Goal: Task Accomplishment & Management: Manage account settings

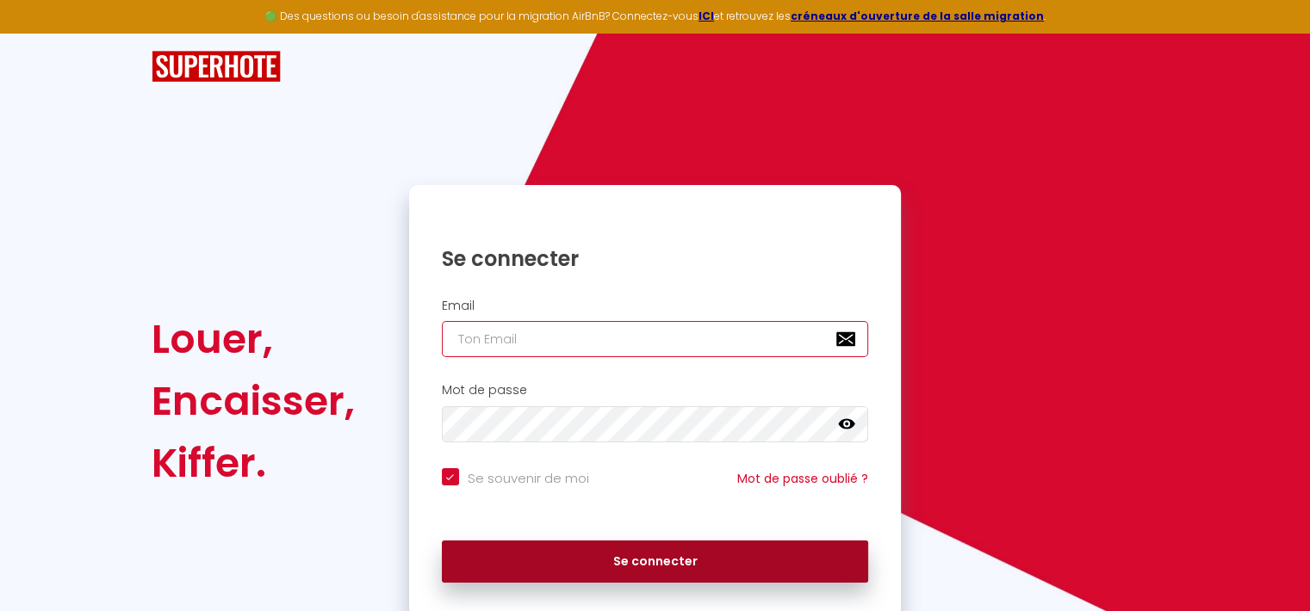
type input "[EMAIL_ADDRESS][DOMAIN_NAME]"
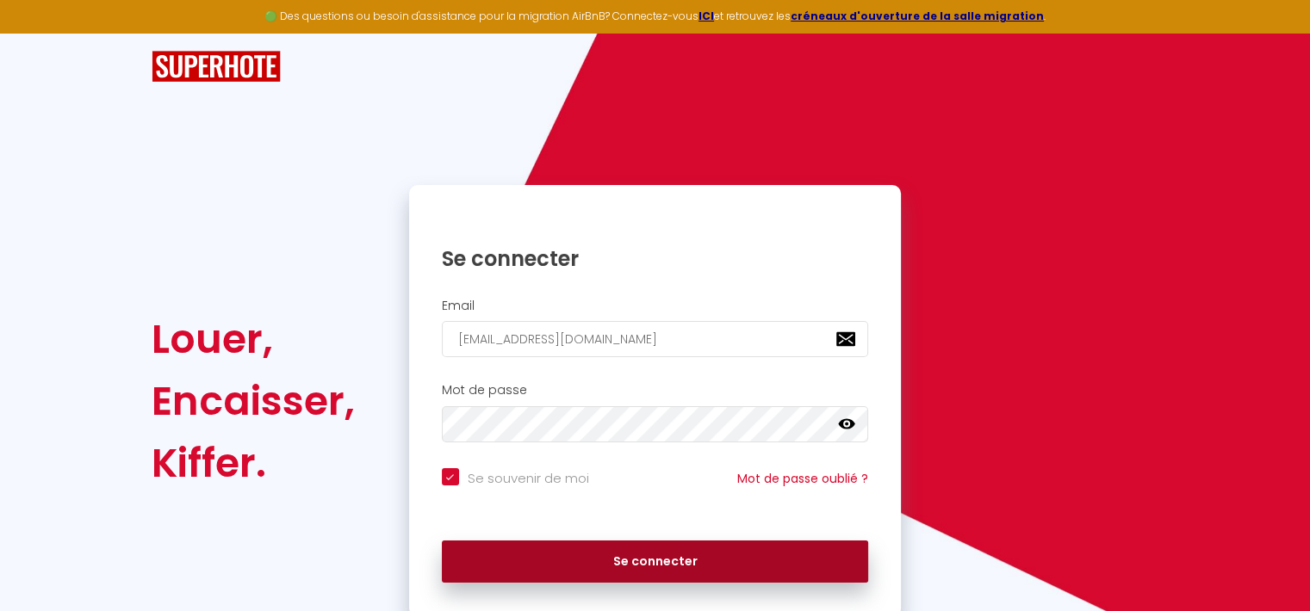
click at [565, 558] on button "Se connecter" at bounding box center [655, 562] width 427 height 43
checkbox input "true"
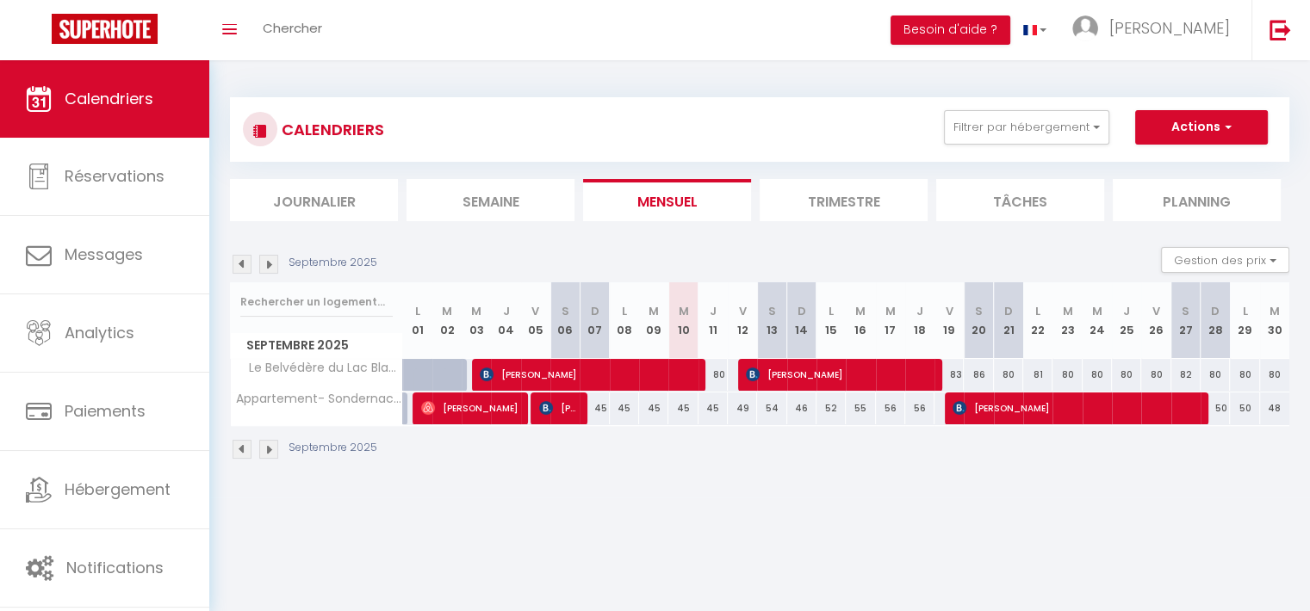
scroll to position [45, 0]
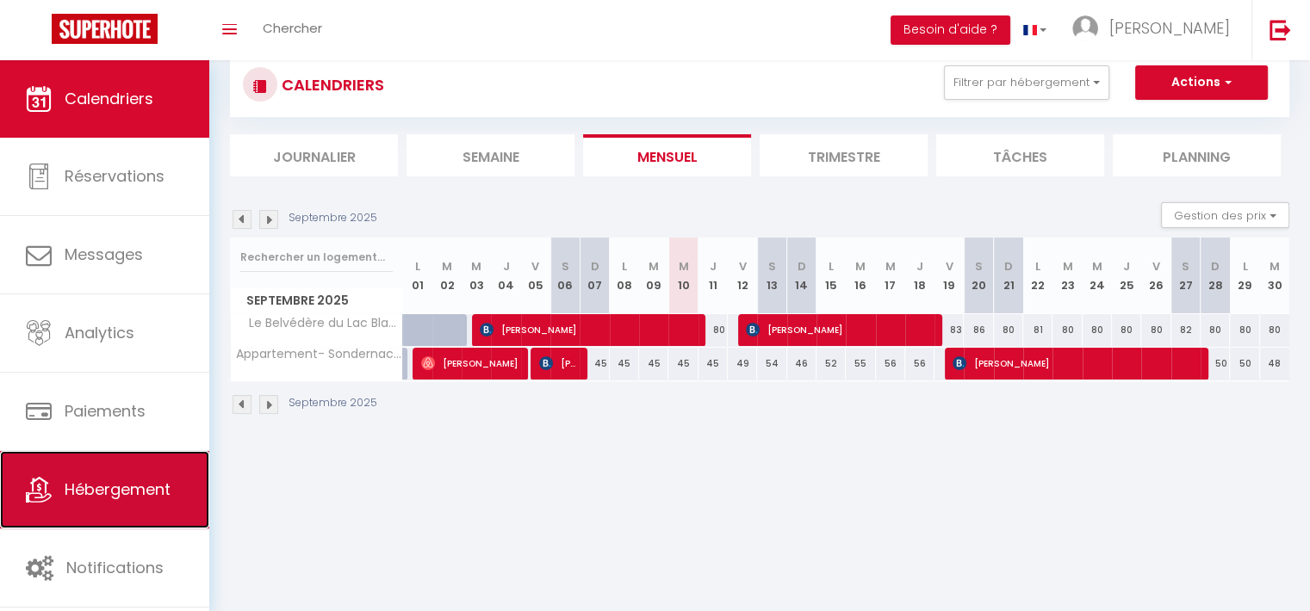
click at [149, 523] on link "Hébergement" at bounding box center [104, 490] width 209 height 78
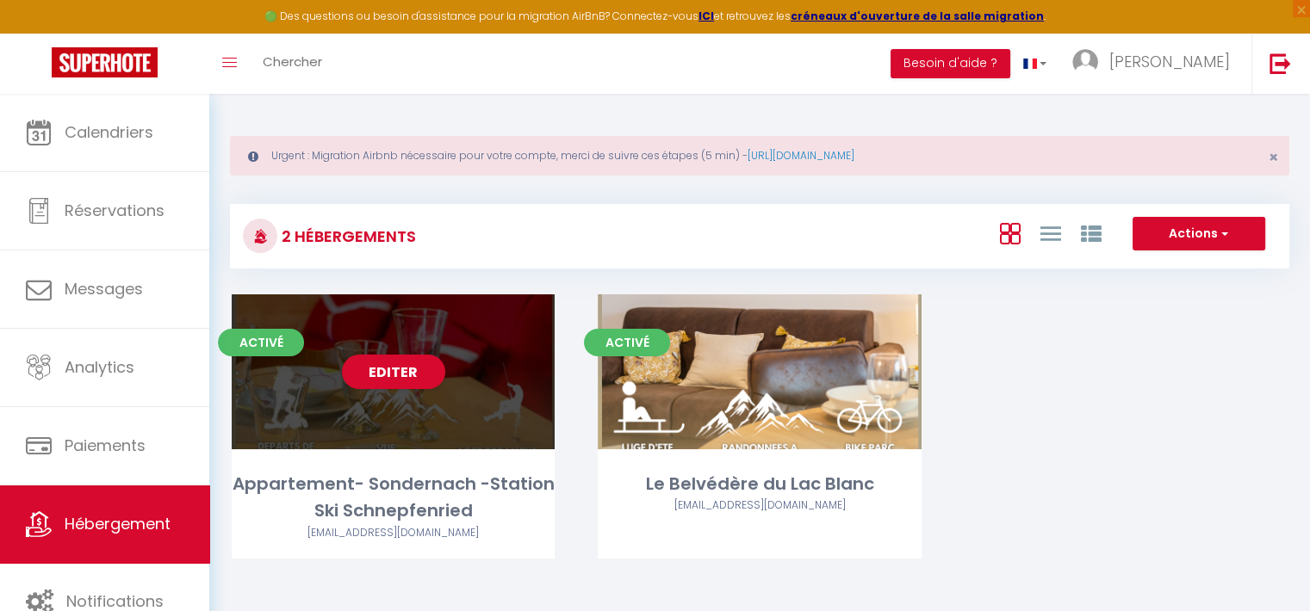
click at [430, 338] on div "Editer" at bounding box center [393, 372] width 323 height 155
click at [468, 407] on div "Editer" at bounding box center [393, 372] width 323 height 155
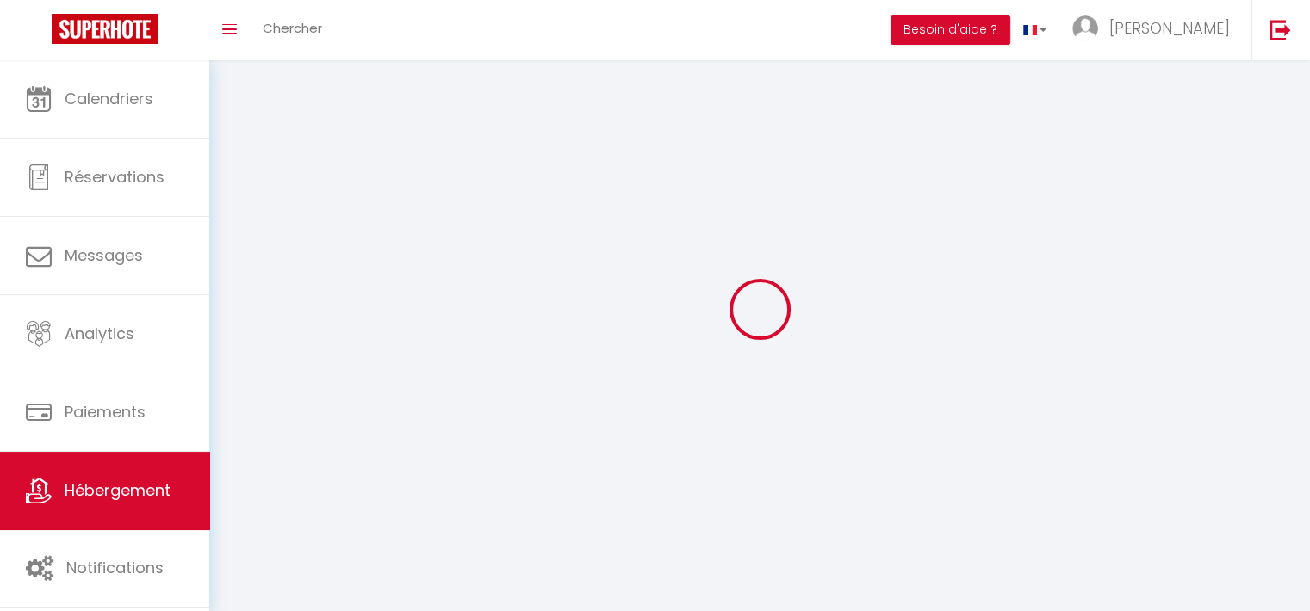
select select "1"
select select
select select "28"
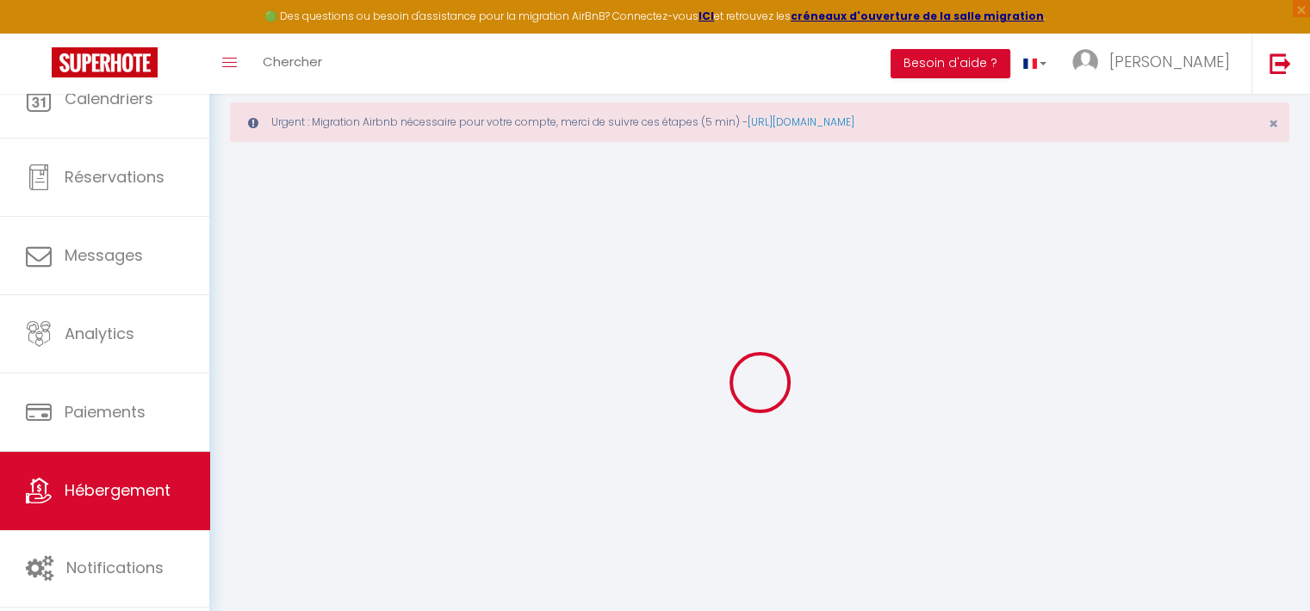
select select
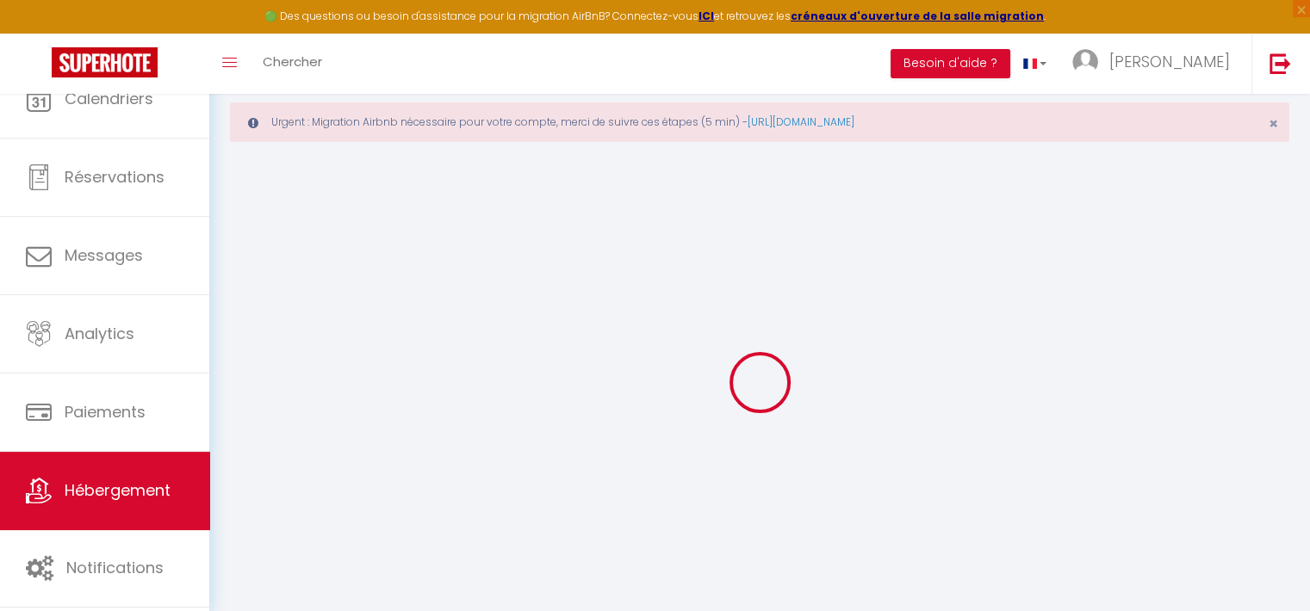
select select
checkbox input "false"
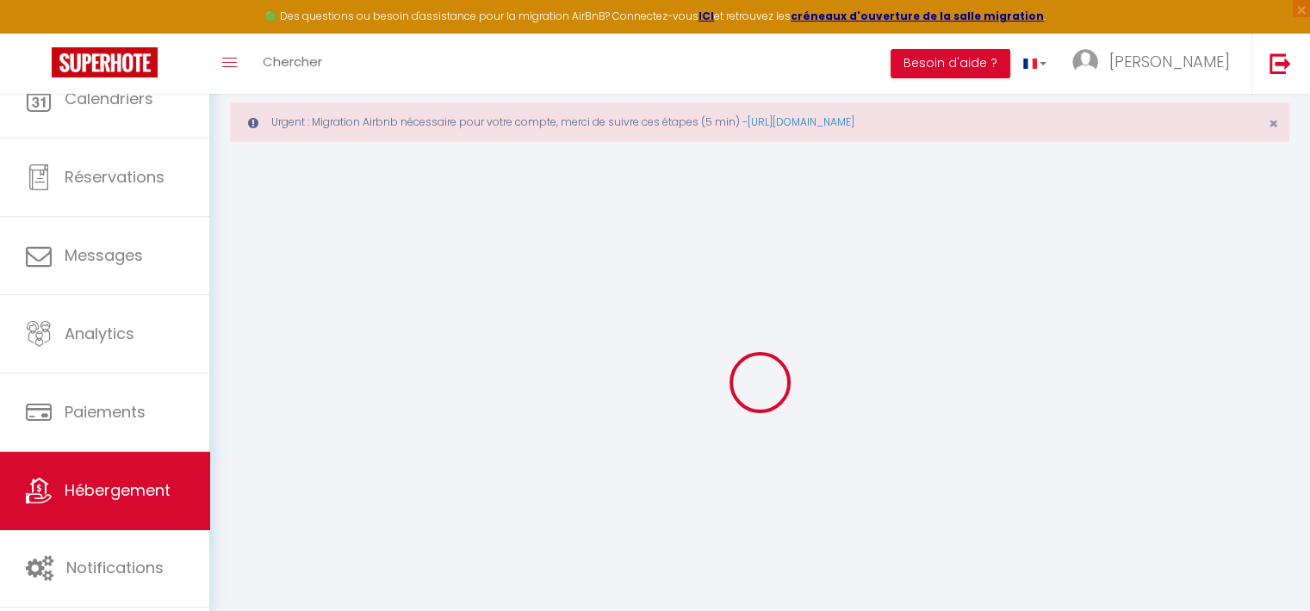
select select
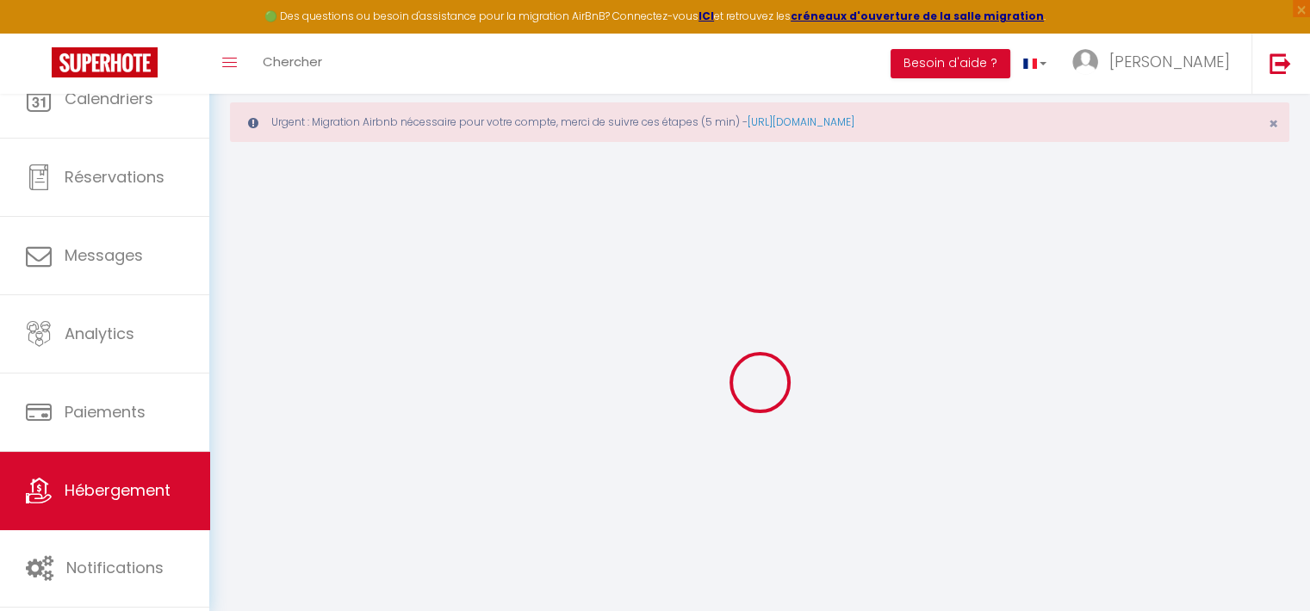
select select
checkbox input "false"
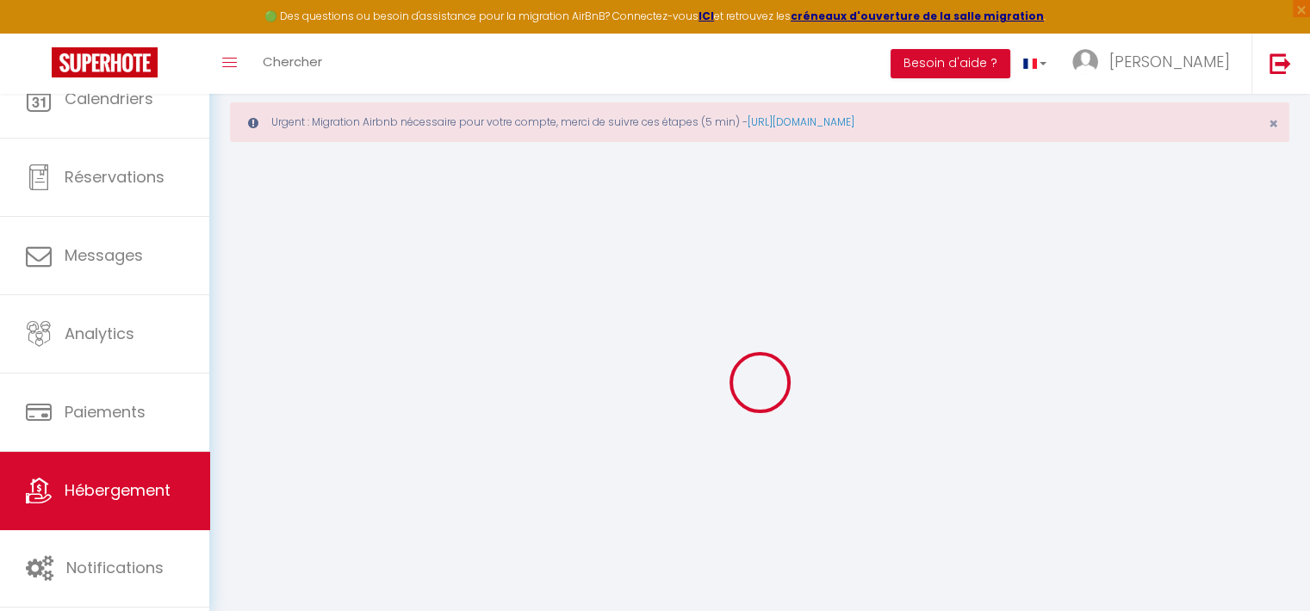
checkbox input "false"
select select
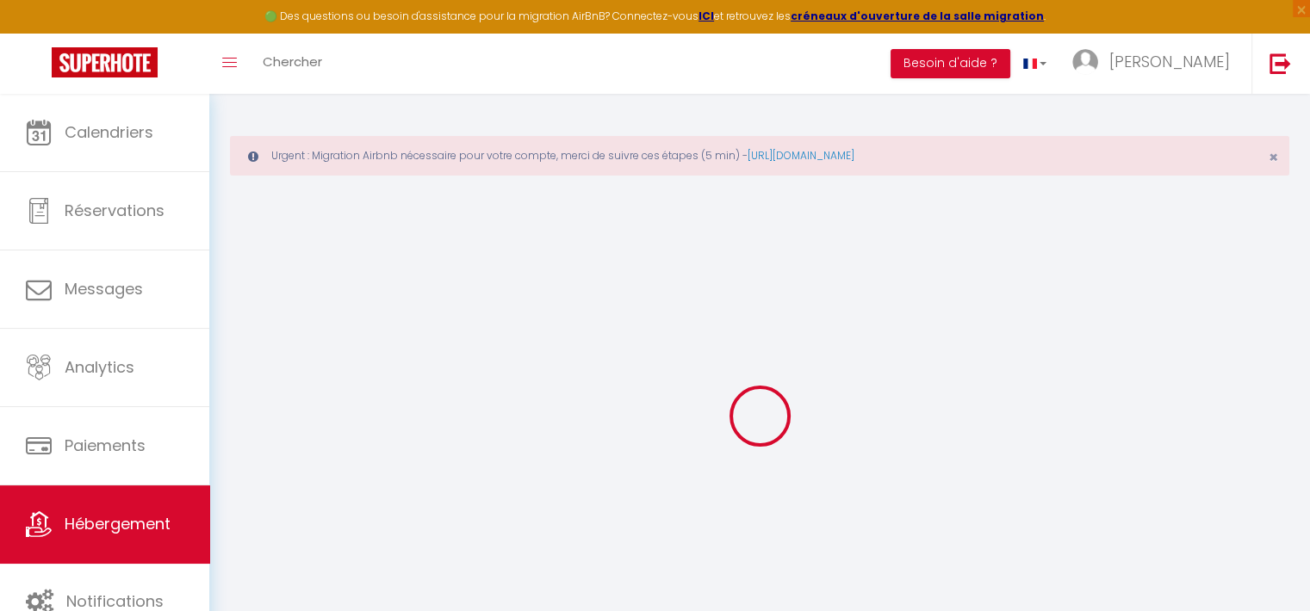
select select
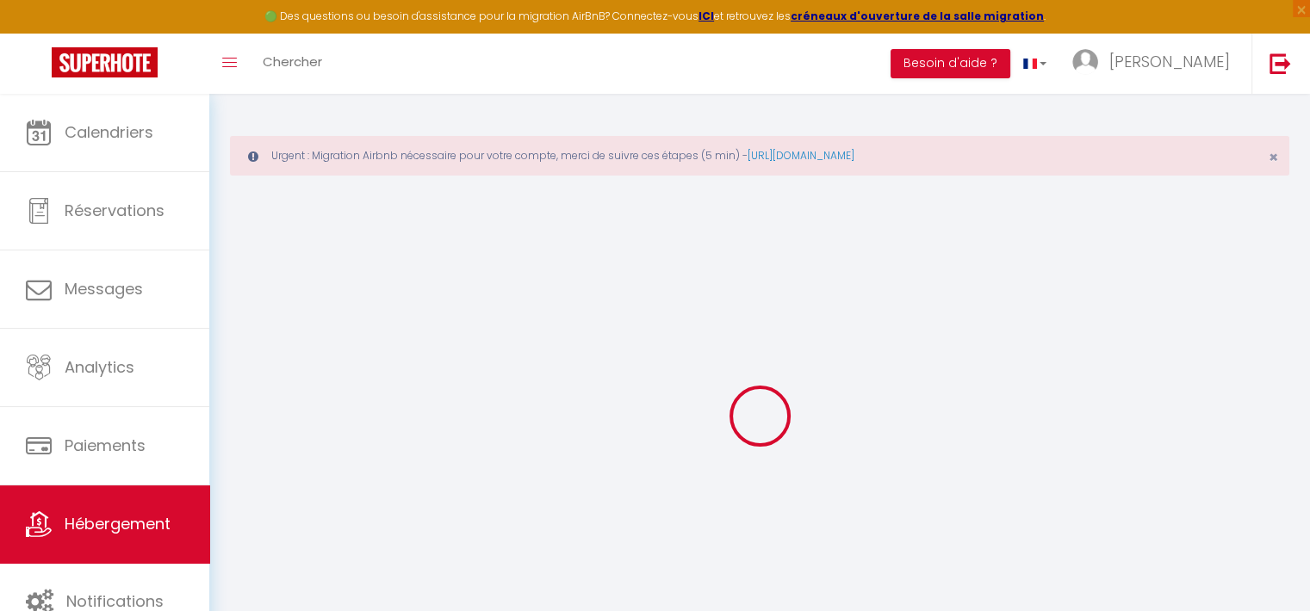
select select
checkbox input "false"
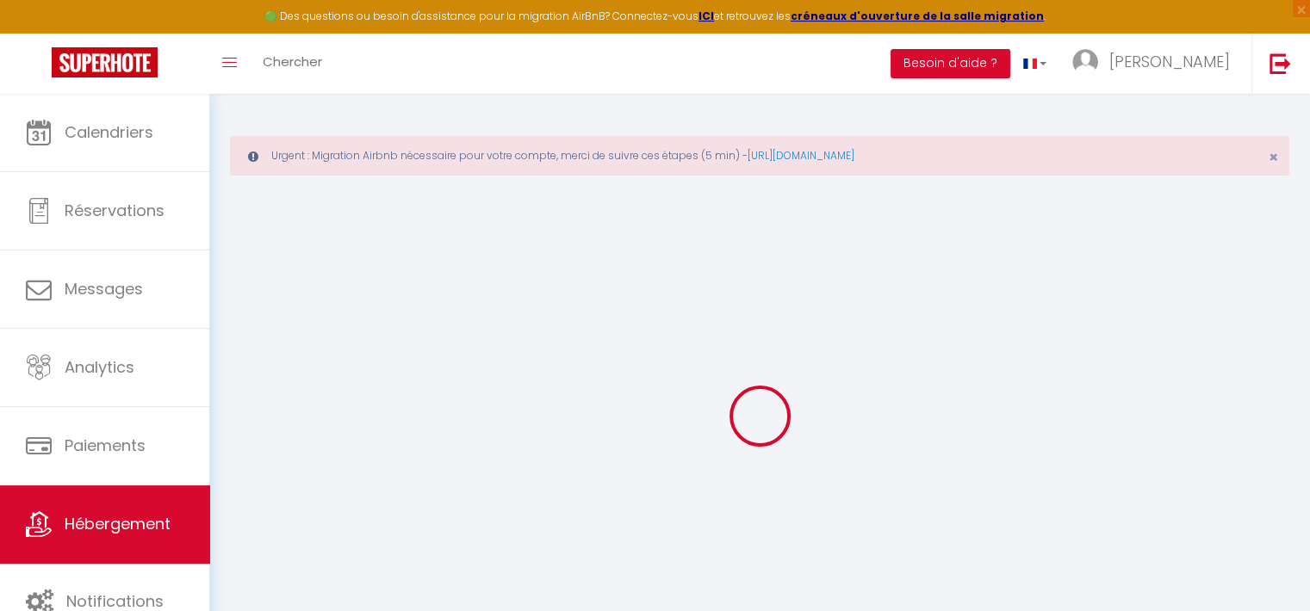
select select
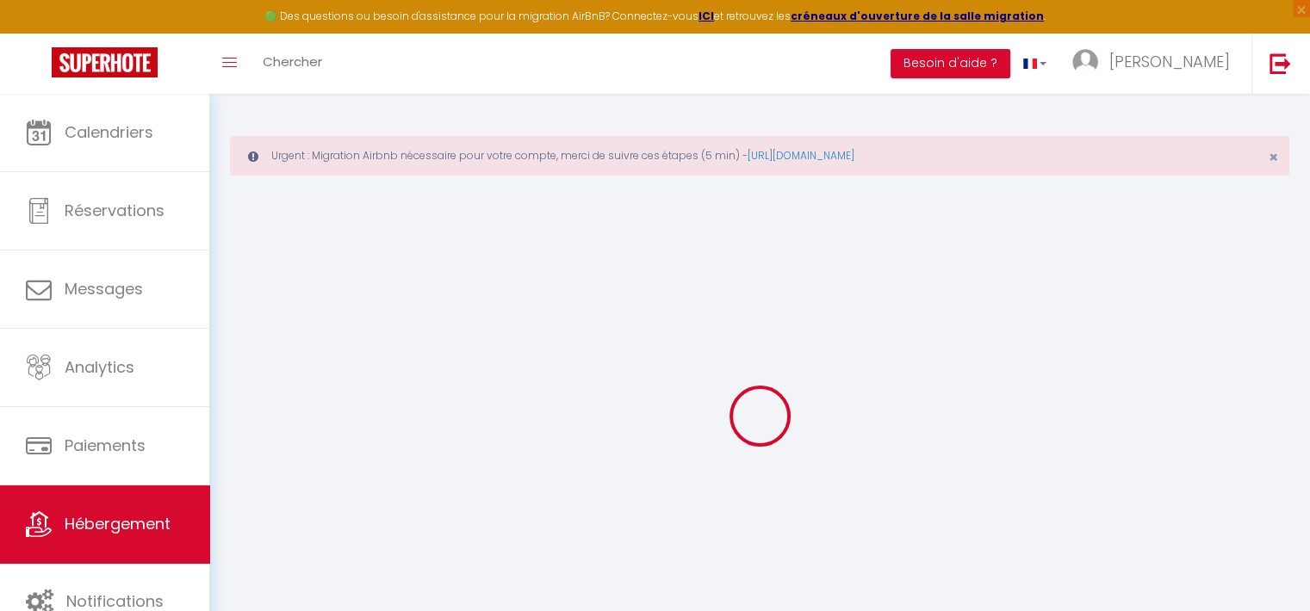
select select
checkbox input "false"
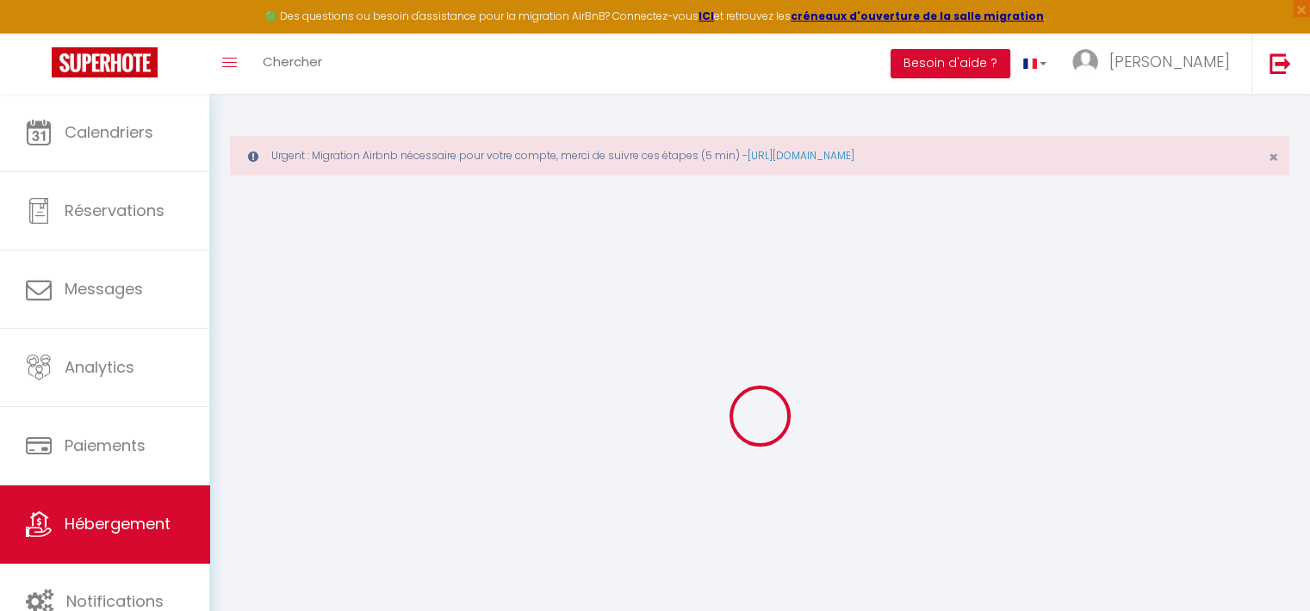
checkbox input "false"
select select
type input "Appartement- Sondernach -Station Ski Schnepfenried"
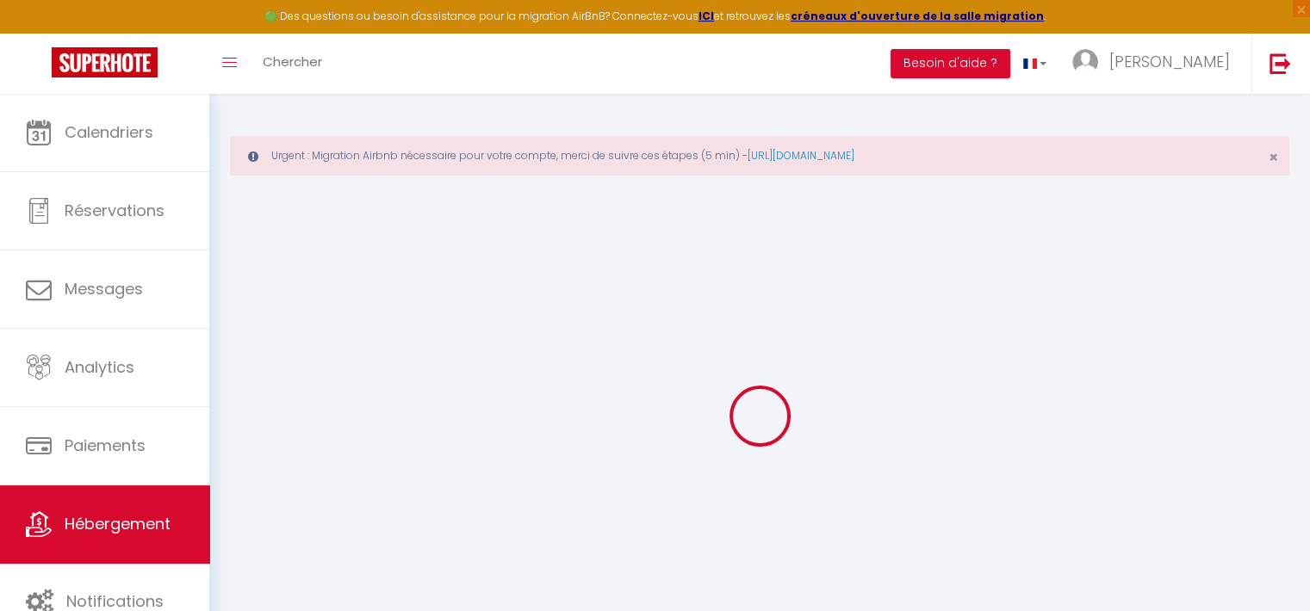
type input "[PERSON_NAME] Et Paulo"
type input "62"
type input "30"
type input "1.06"
type input "150"
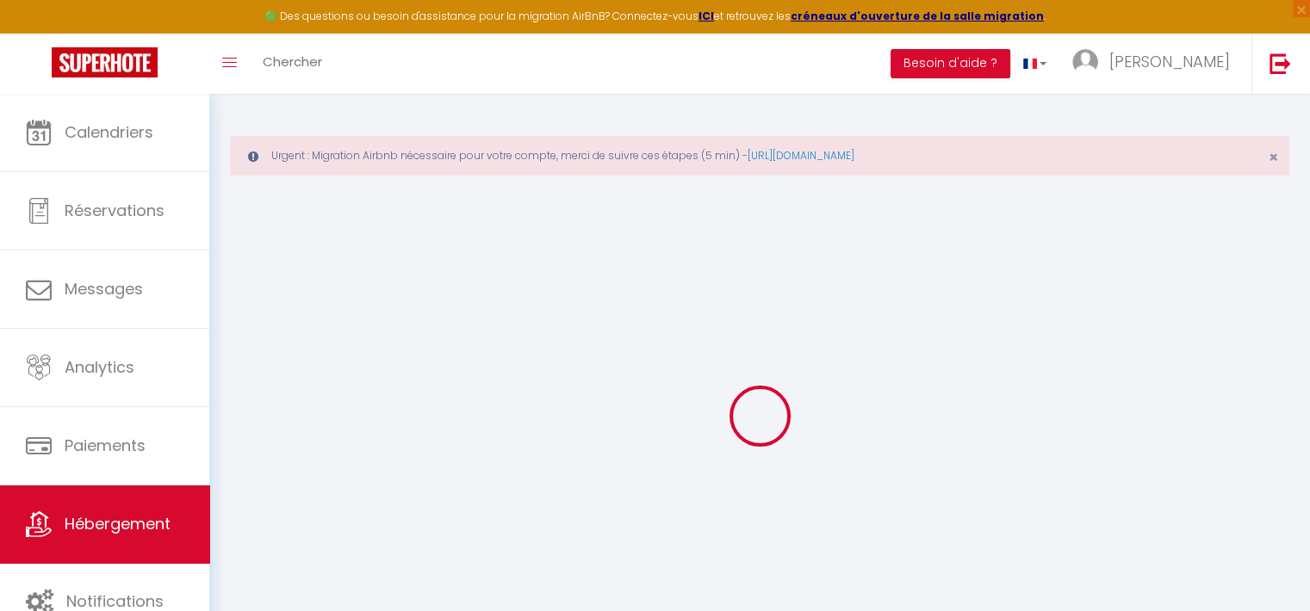
select select
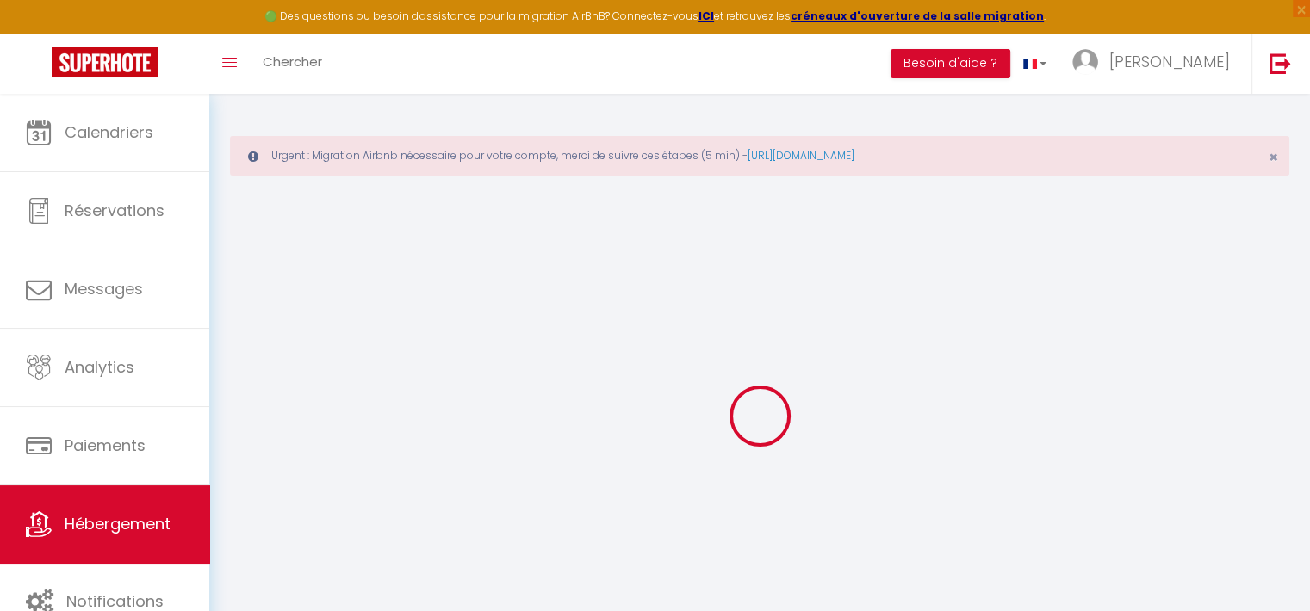
type input "8 Schnepfenried"
type input "68380"
type input "Sondernach"
type input "[EMAIL_ADDRESS][DOMAIN_NAME]"
select select "11099"
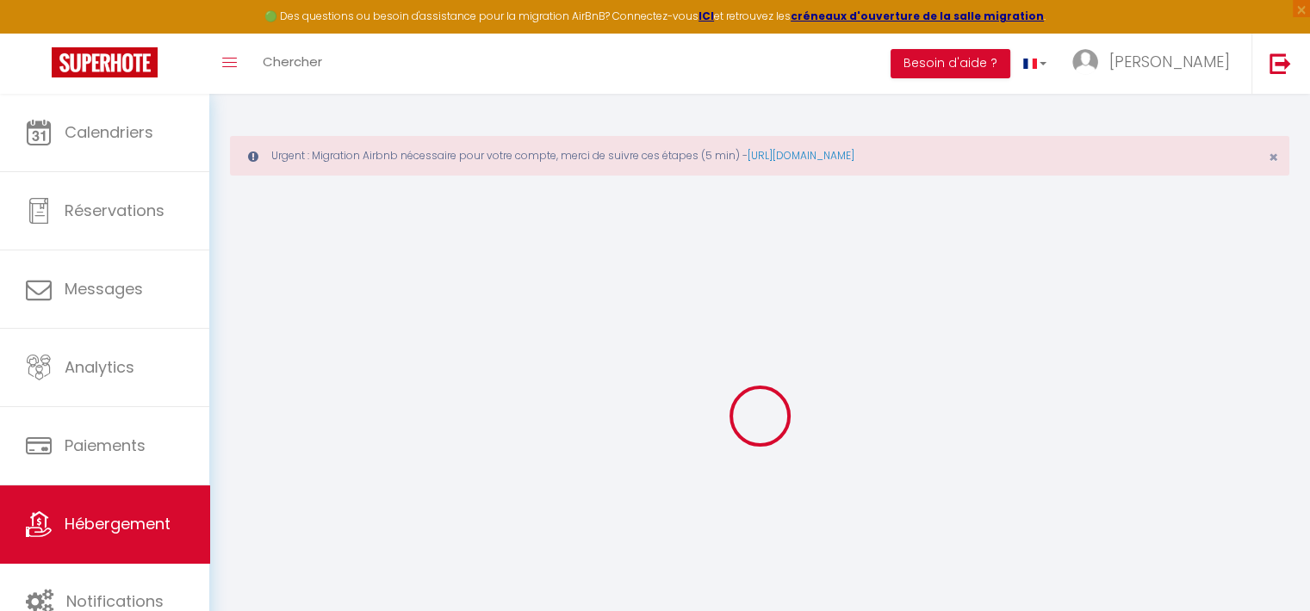
checkbox input "false"
type input "0"
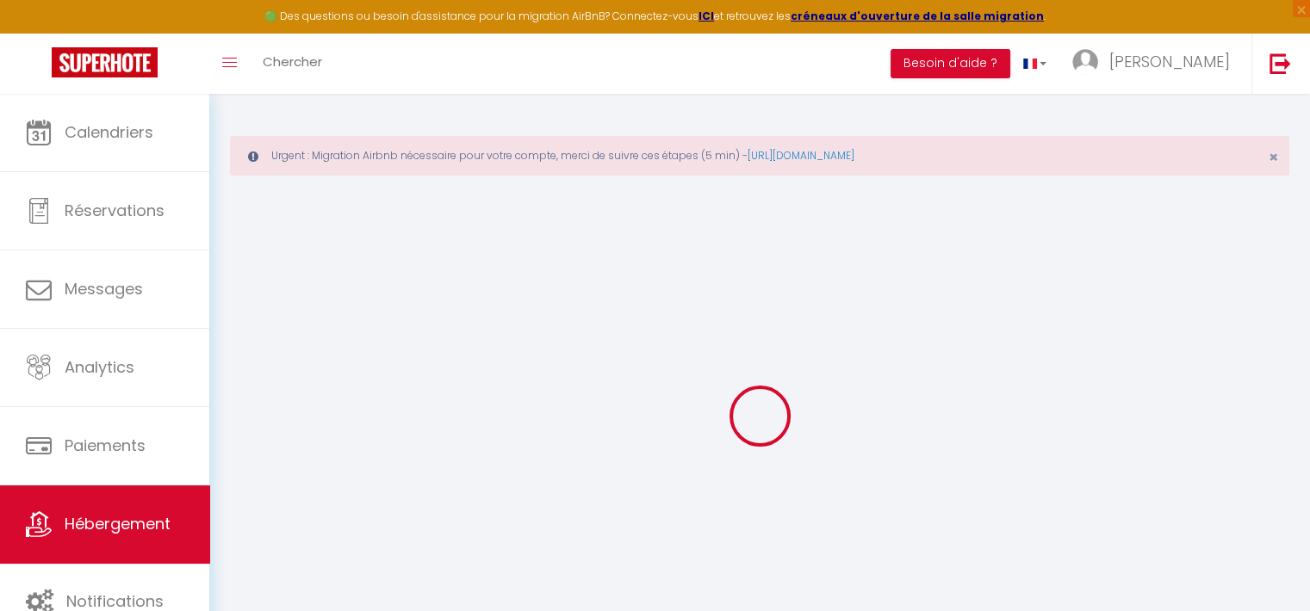
type input "0"
select select
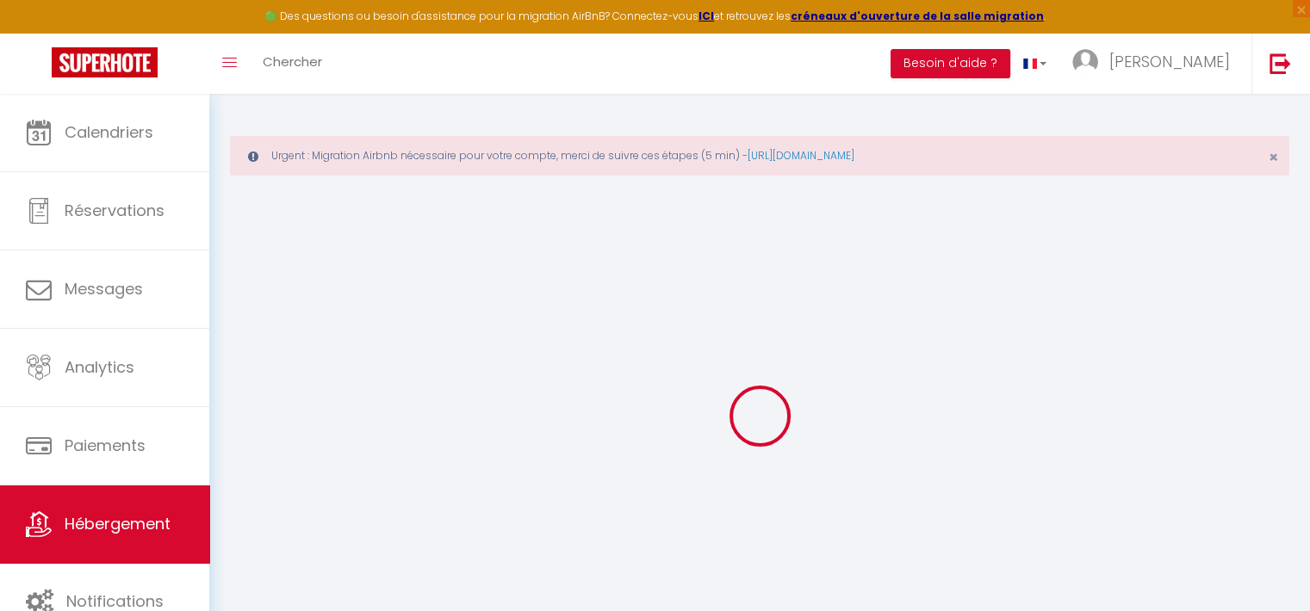
select select
checkbox input "false"
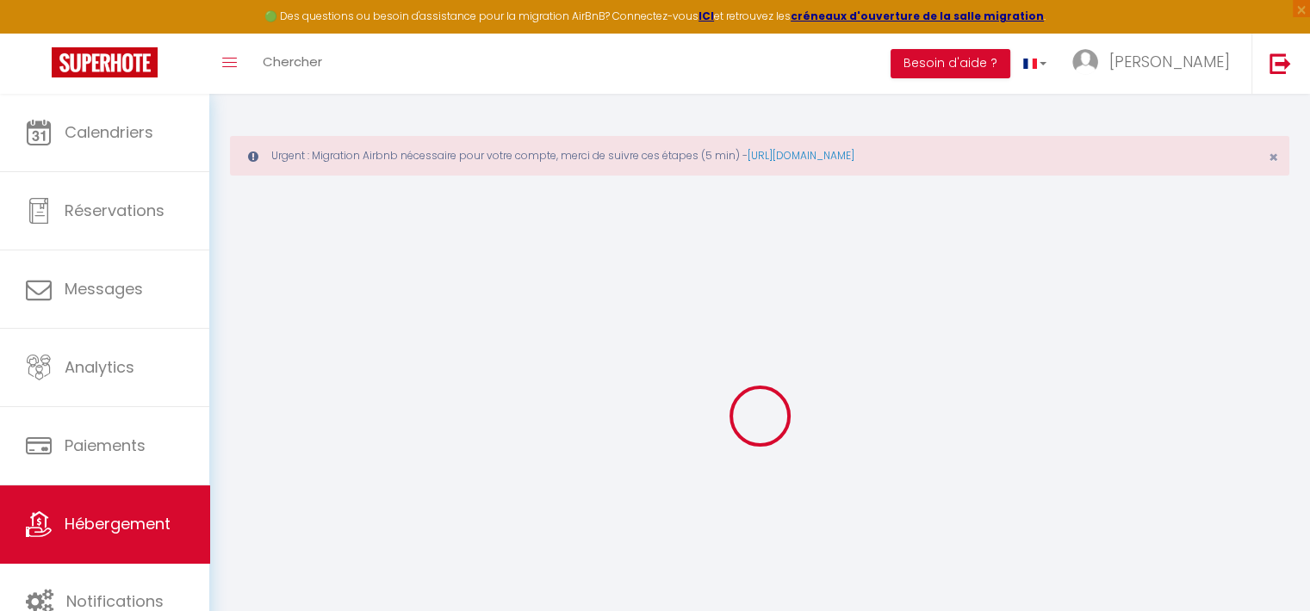
checkbox input "false"
select select
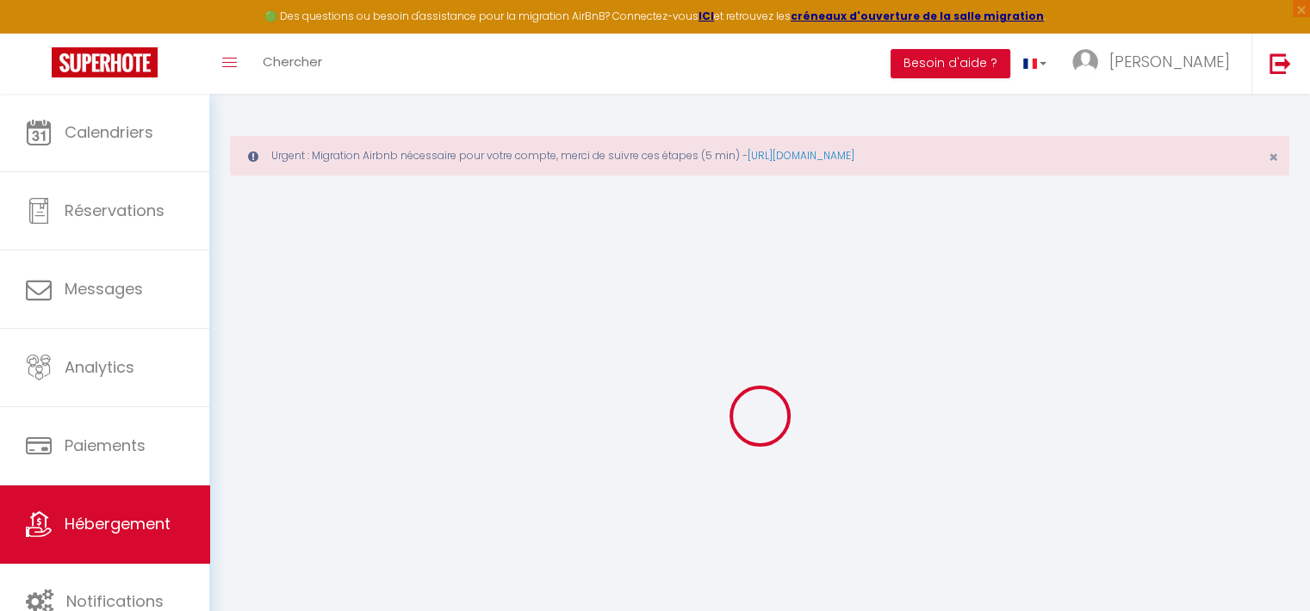
select select
checkbox input "false"
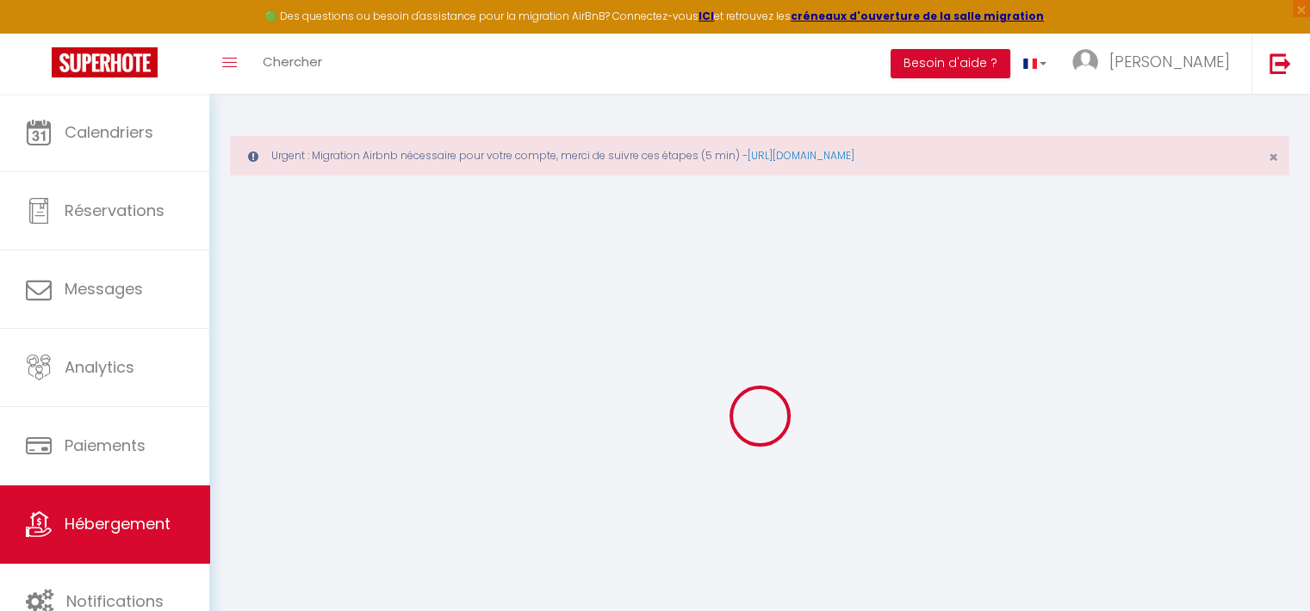
checkbox input "false"
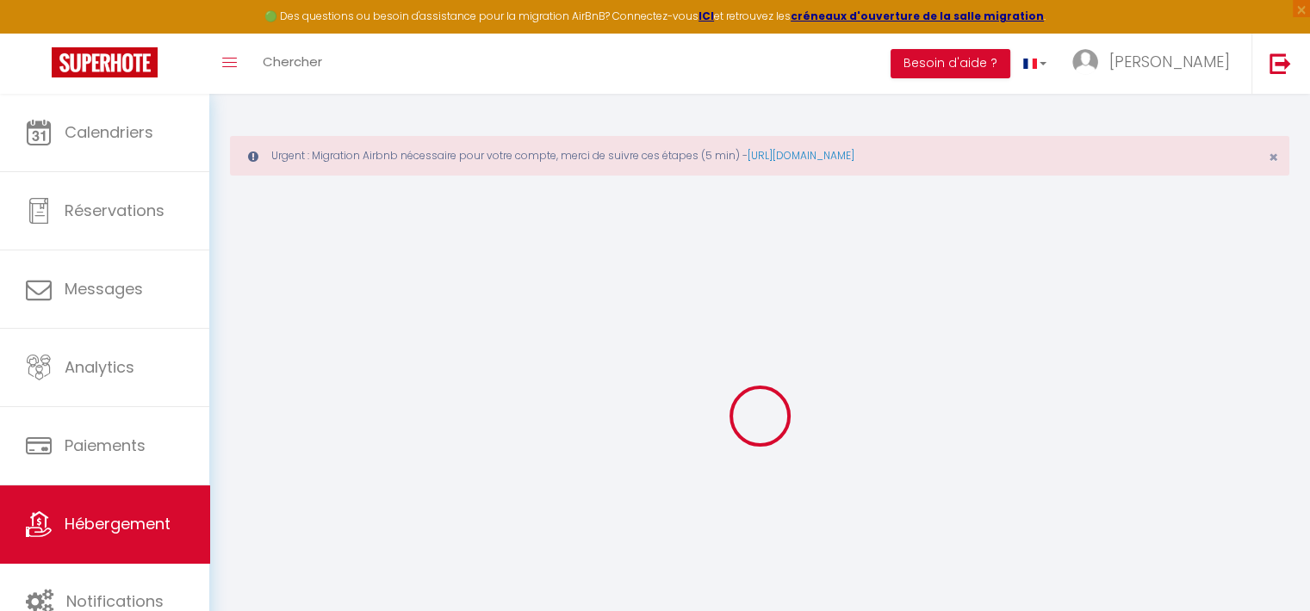
select select "16:00"
select select
select select "10:00"
select select "30"
select select "120"
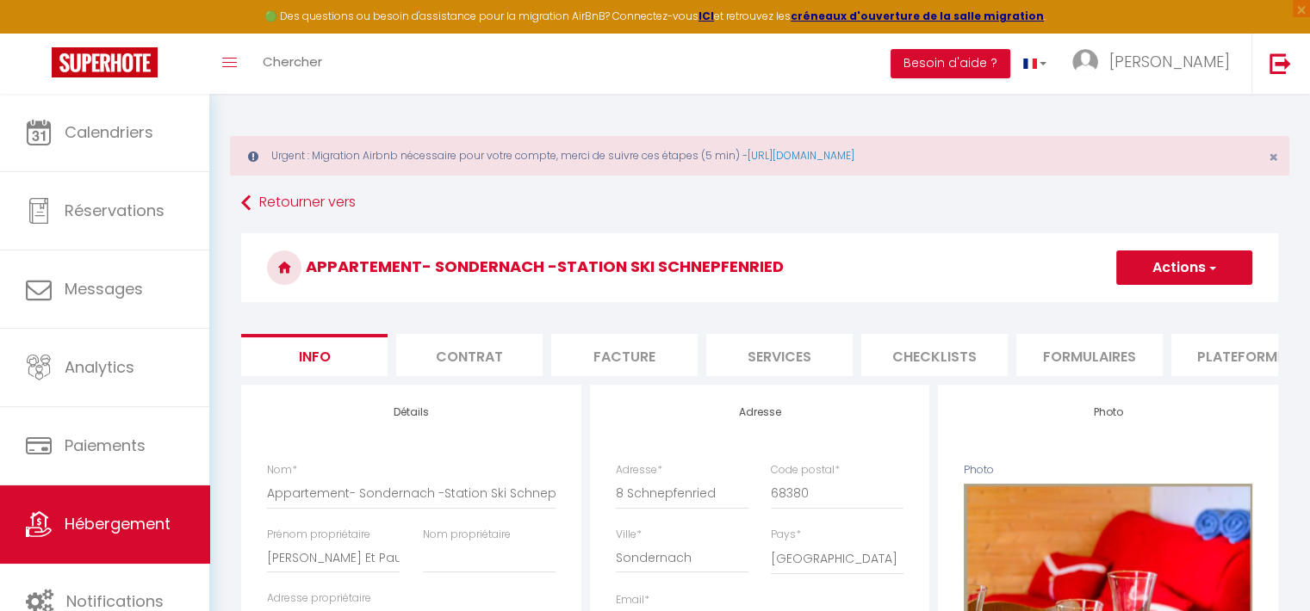
select select
checkbox input "false"
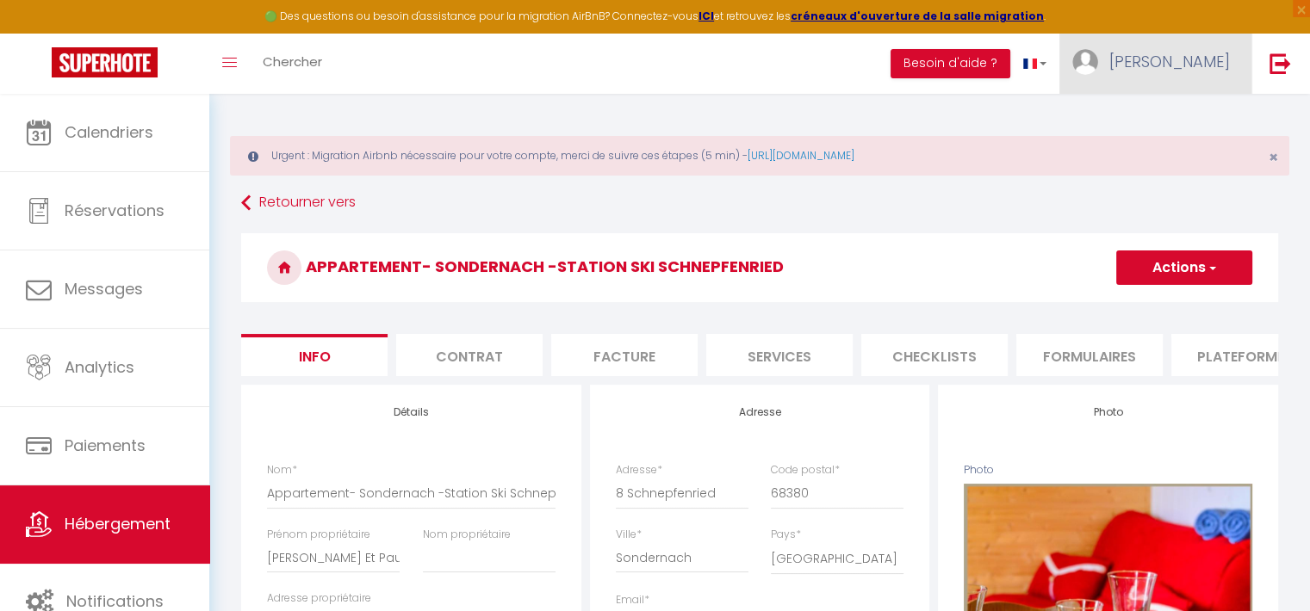
click at [1217, 44] on link "[PERSON_NAME]" at bounding box center [1155, 64] width 192 height 60
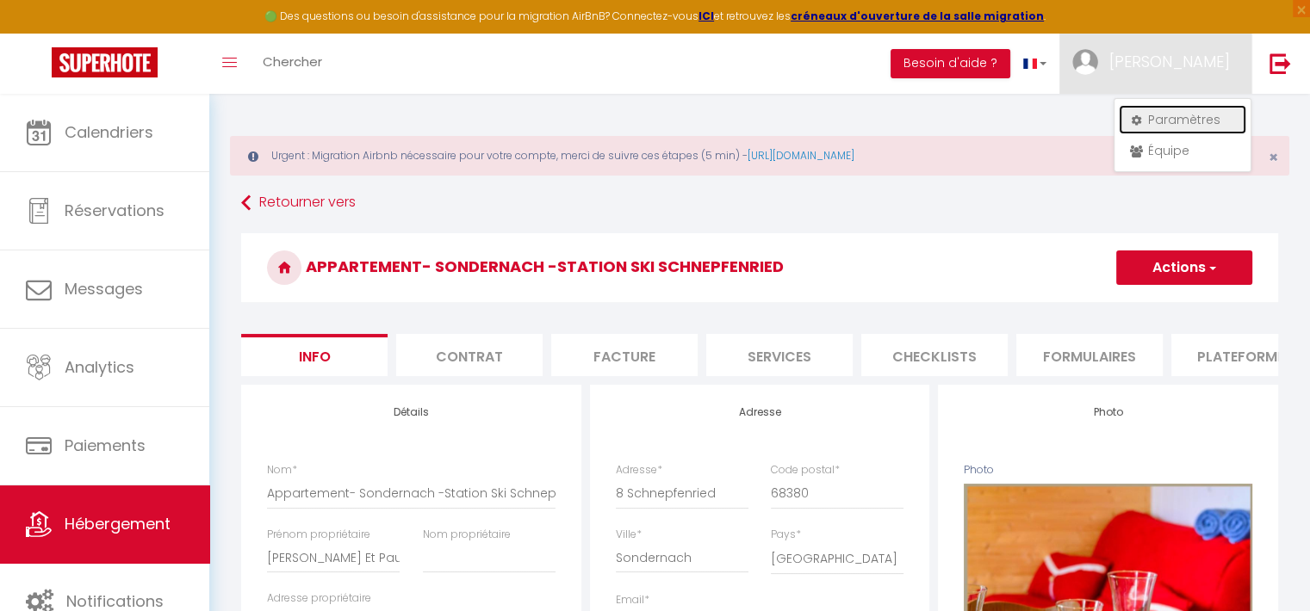
click at [1187, 127] on link "Paramètres" at bounding box center [1182, 119] width 127 height 29
select select "28"
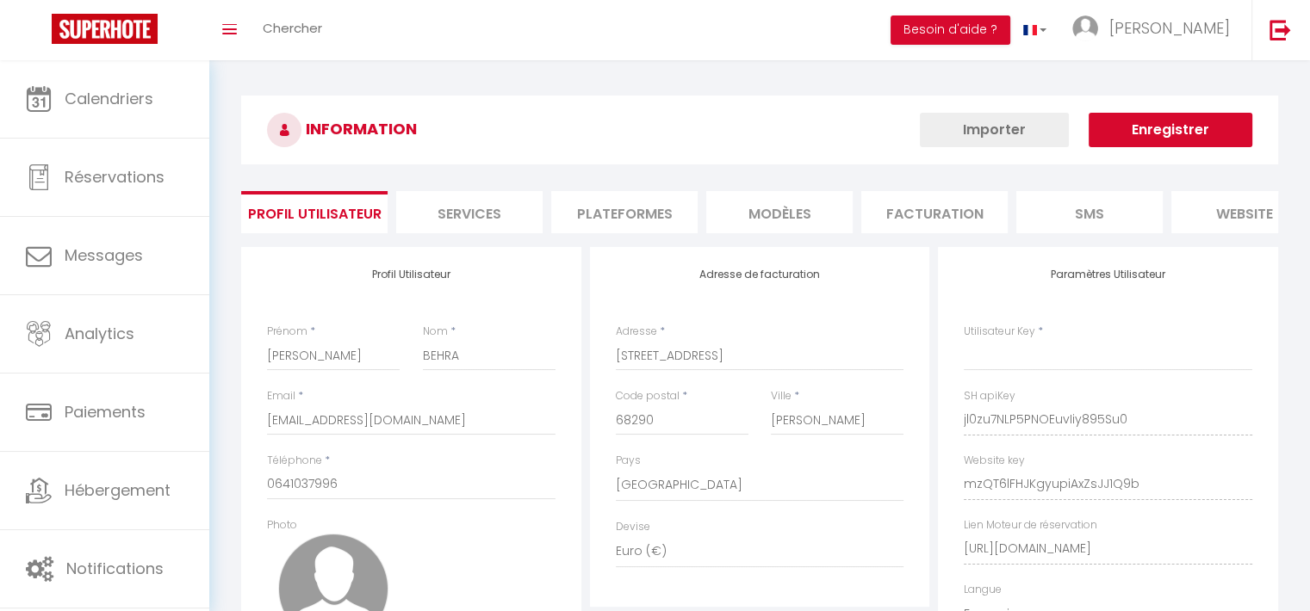
type input "jl0zu7NLP5PNOEuvIiy895Su0"
type input "mzQT6lFHJKgyupiAxZsJJ1Q9b"
type input "[URL][DOMAIN_NAME]"
select select "fr"
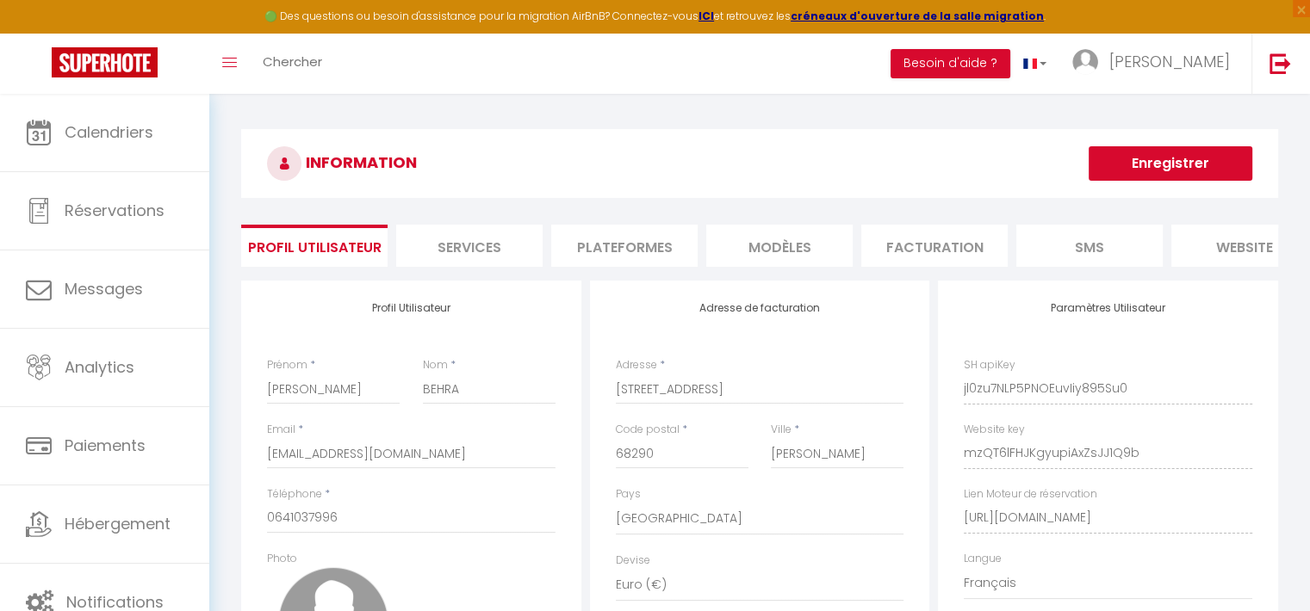
click at [473, 225] on li "Services" at bounding box center [469, 246] width 146 height 42
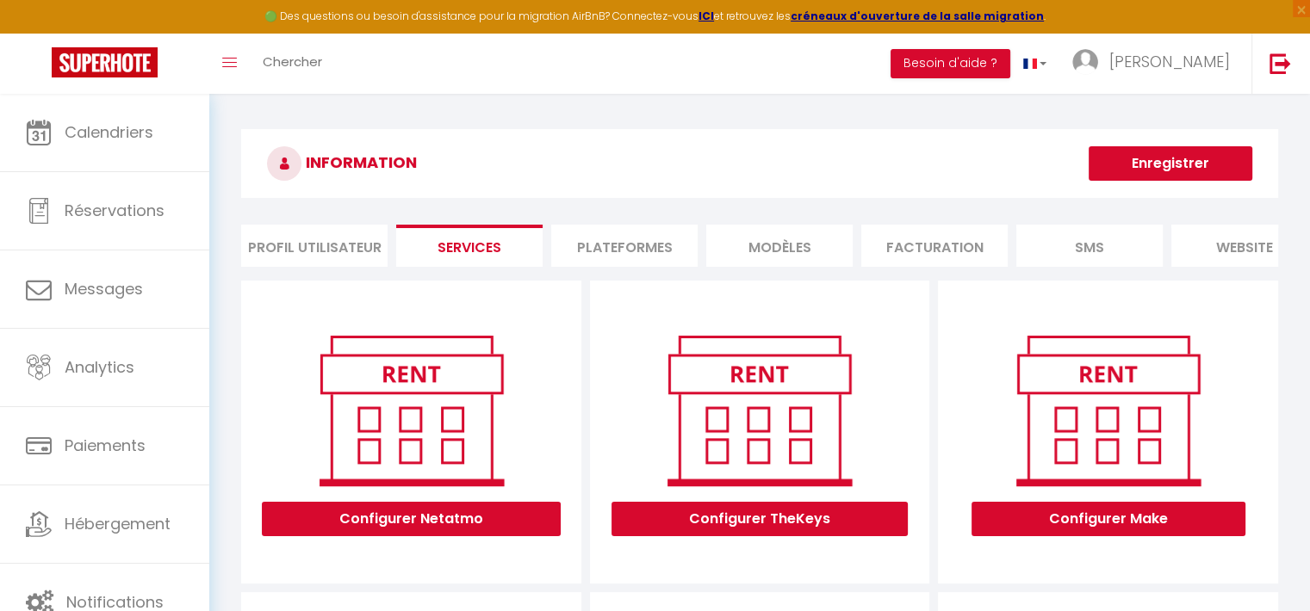
click at [613, 245] on li "Plateformes" at bounding box center [624, 246] width 146 height 42
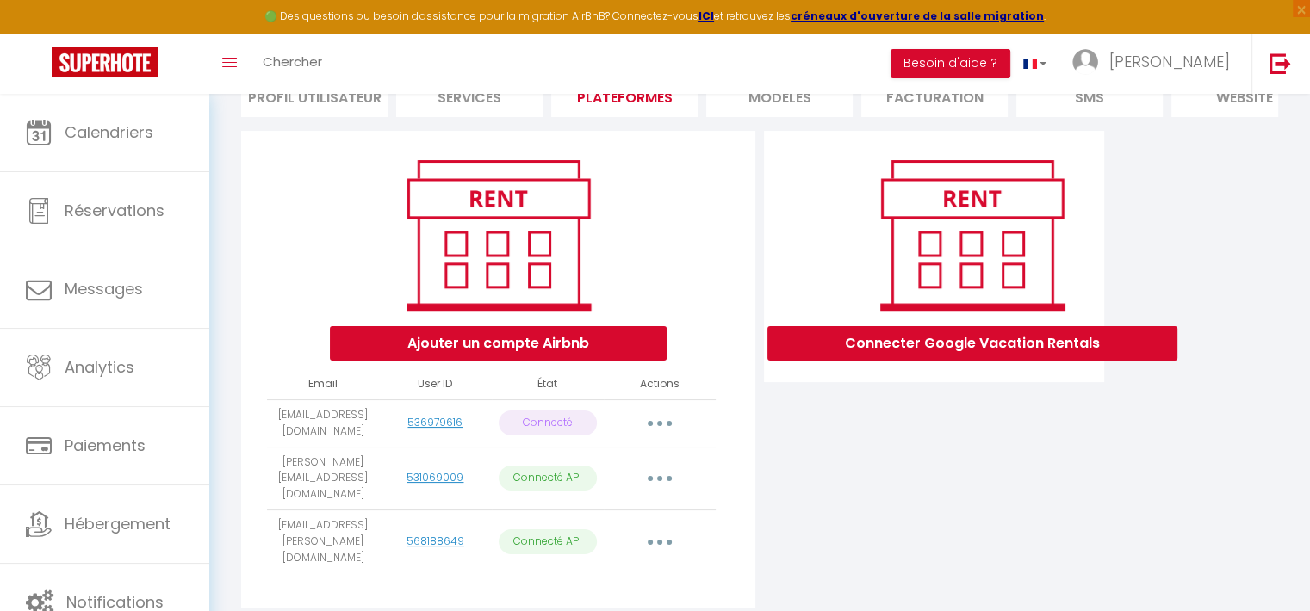
scroll to position [201, 0]
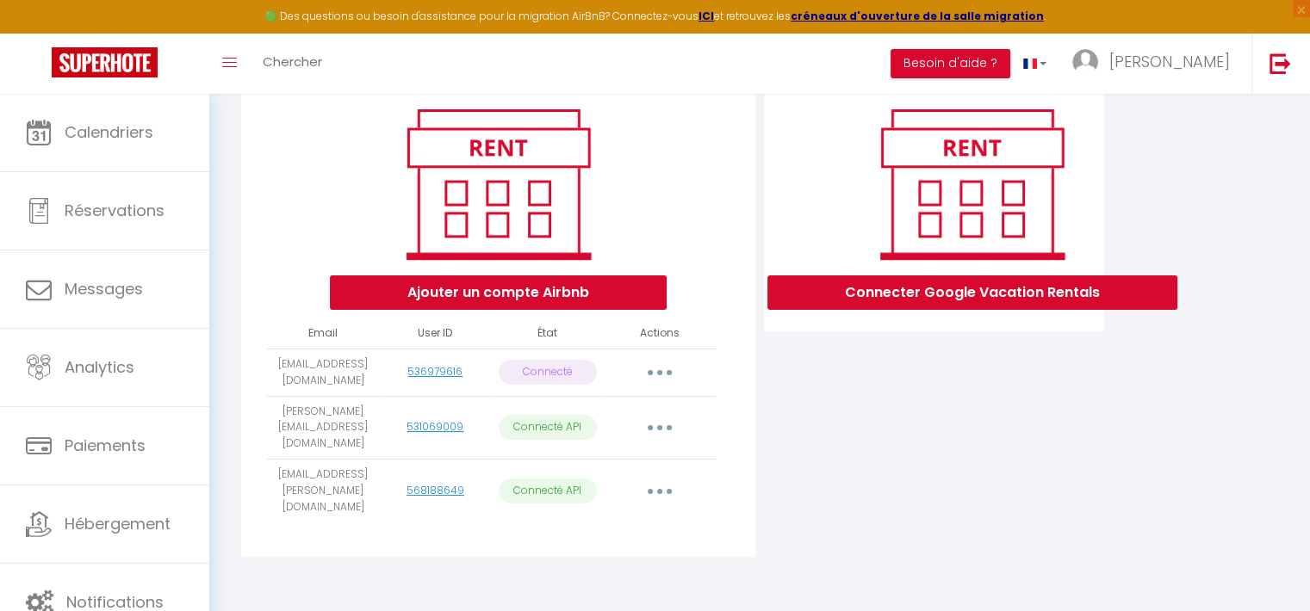
click at [650, 387] on button "button" at bounding box center [660, 373] width 48 height 28
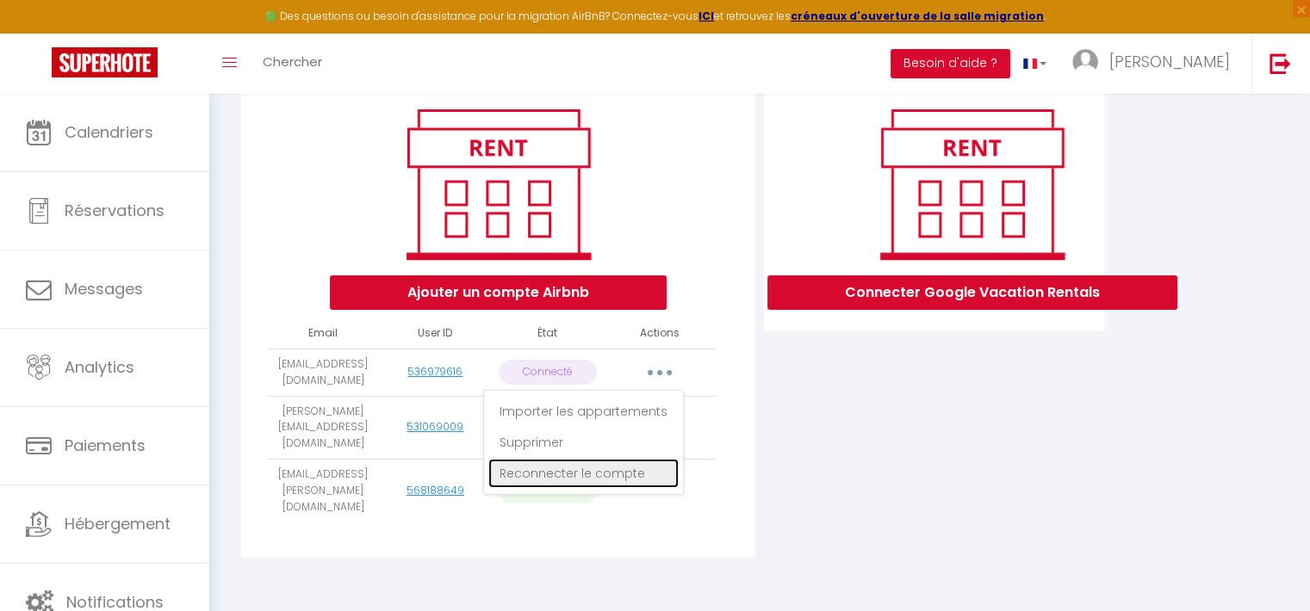
click at [595, 487] on link "Reconnecter le compte" at bounding box center [583, 473] width 190 height 29
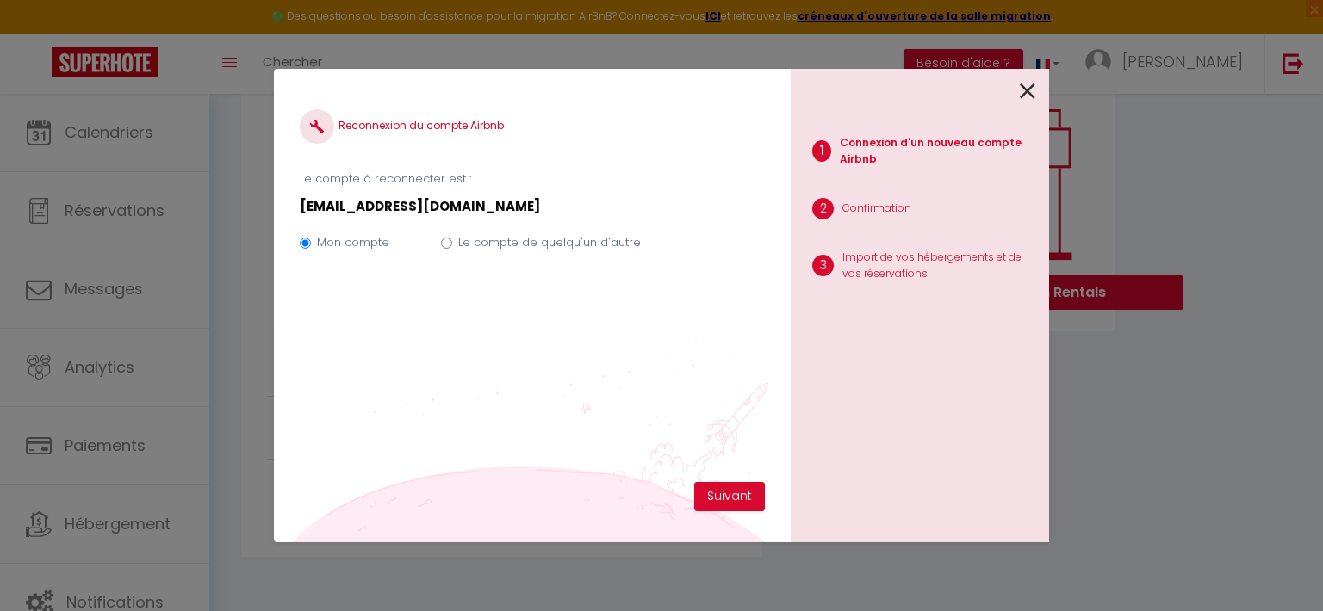
click at [1022, 90] on icon at bounding box center [1028, 91] width 16 height 26
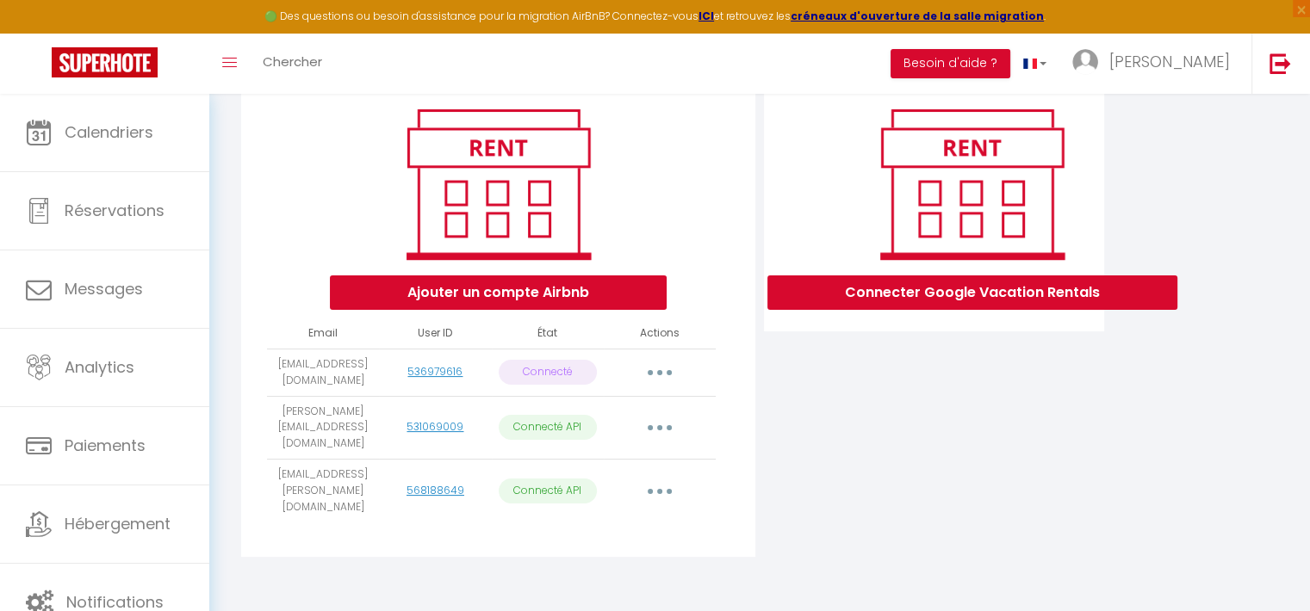
click at [655, 383] on button "button" at bounding box center [660, 373] width 48 height 28
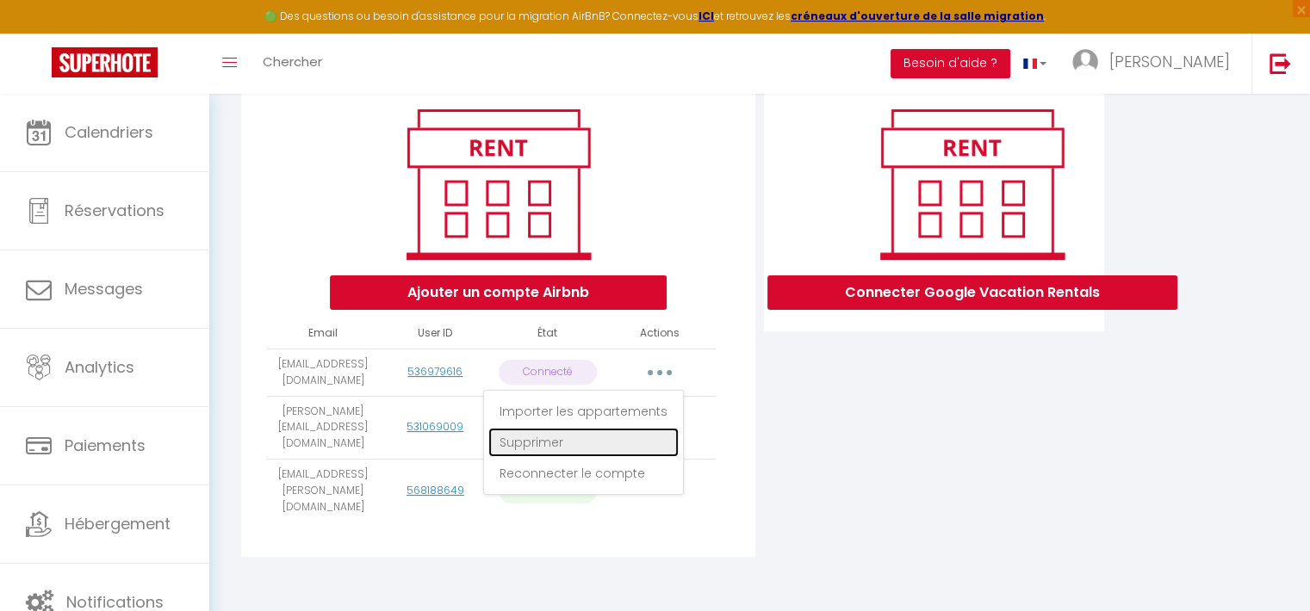
click at [561, 453] on link "Supprimer" at bounding box center [583, 442] width 190 height 29
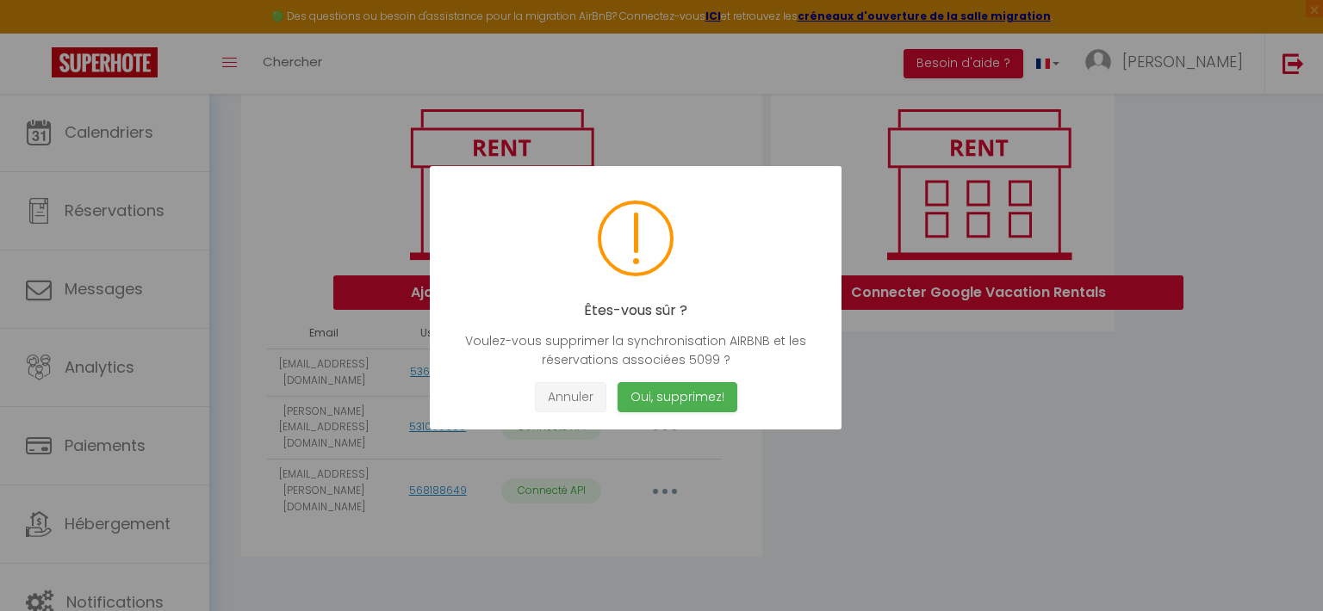
click at [588, 397] on button "Annuler" at bounding box center [570, 397] width 71 height 30
